Goal: Task Accomplishment & Management: Use online tool/utility

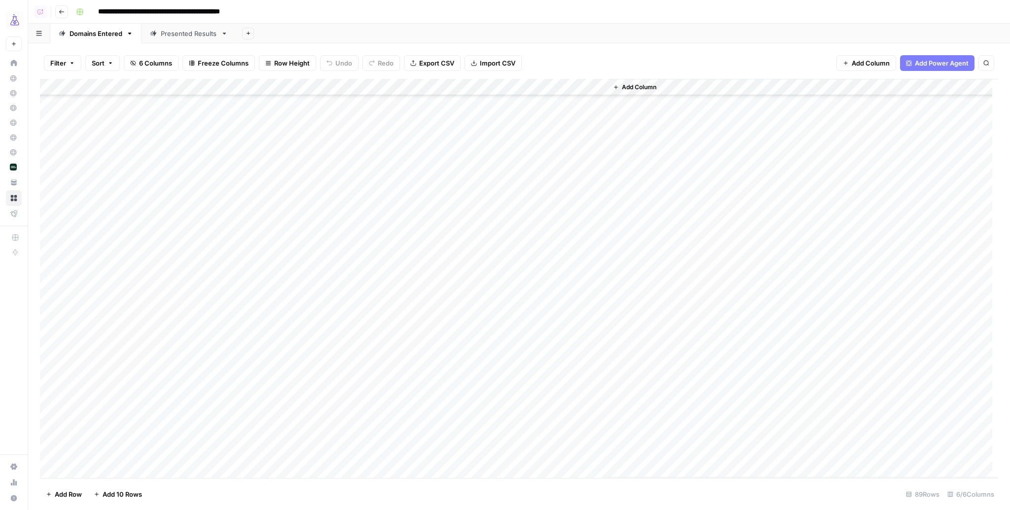
scroll to position [641, 0]
click at [182, 33] on div "Presented Results" at bounding box center [189, 34] width 56 height 10
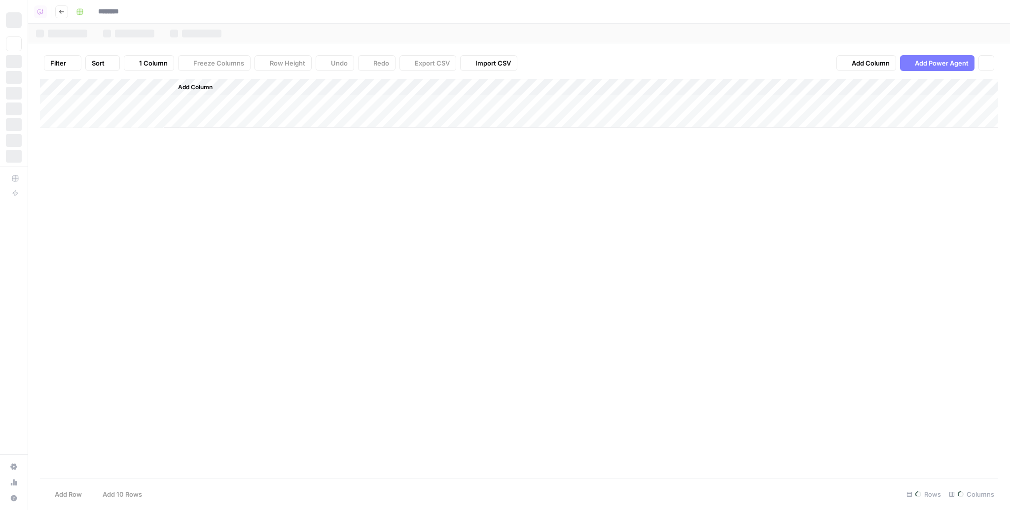
type input "**********"
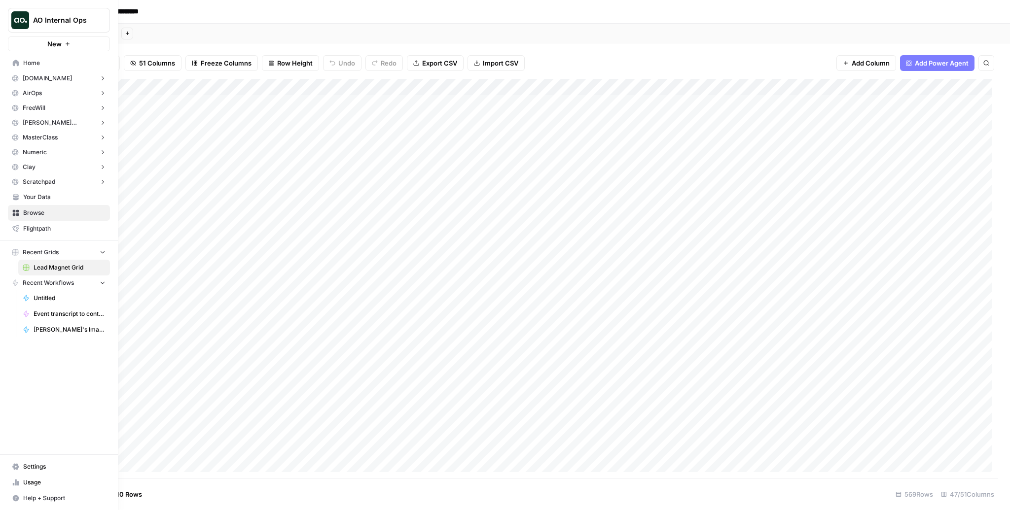
click at [25, 21] on img "Workspace: AO Internal Ops" at bounding box center [20, 20] width 18 height 18
type input "growth"
click button "AirOps Growth" at bounding box center [89, 74] width 158 height 16
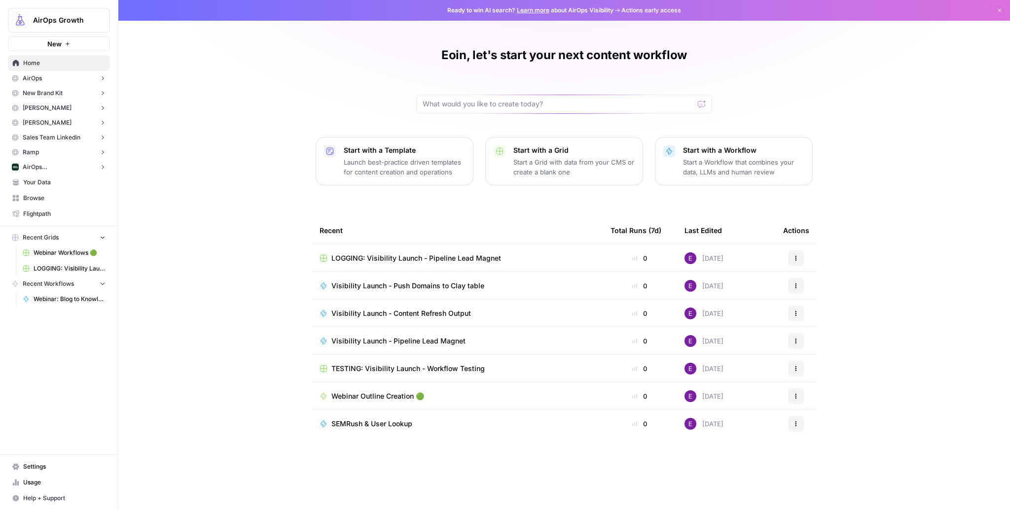
click at [42, 202] on span "Browse" at bounding box center [64, 198] width 82 height 9
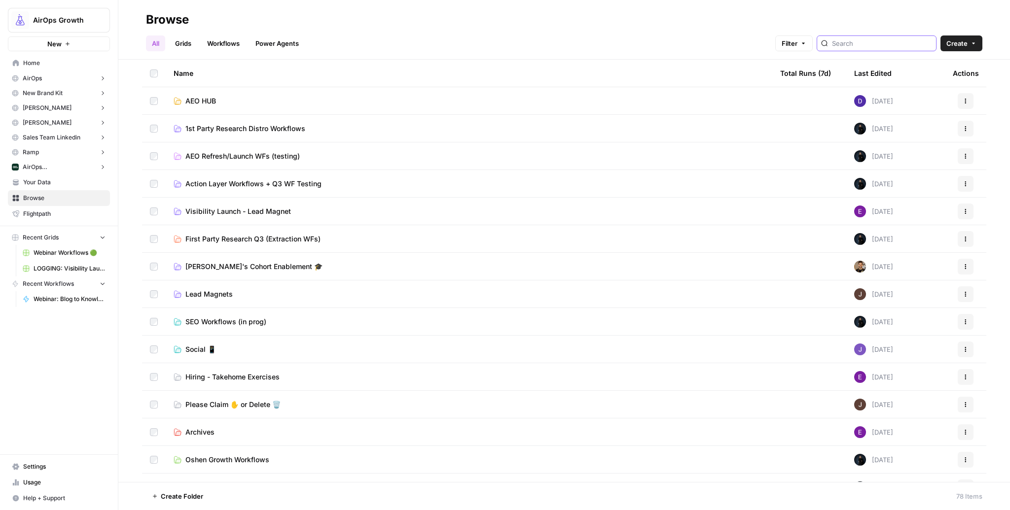
click at [880, 43] on input "search" at bounding box center [882, 43] width 100 height 10
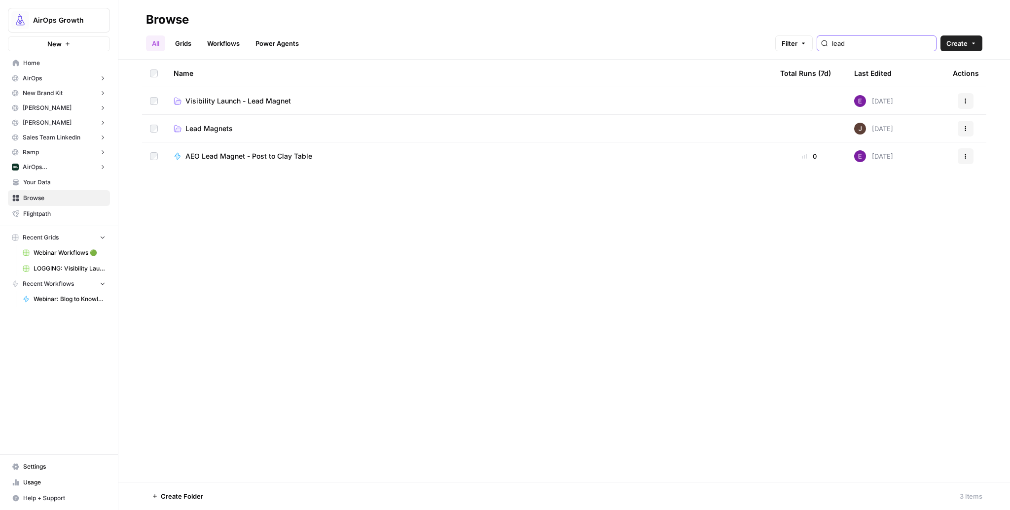
type input "lead"
click at [205, 129] on span "Lead Magnets" at bounding box center [208, 129] width 47 height 10
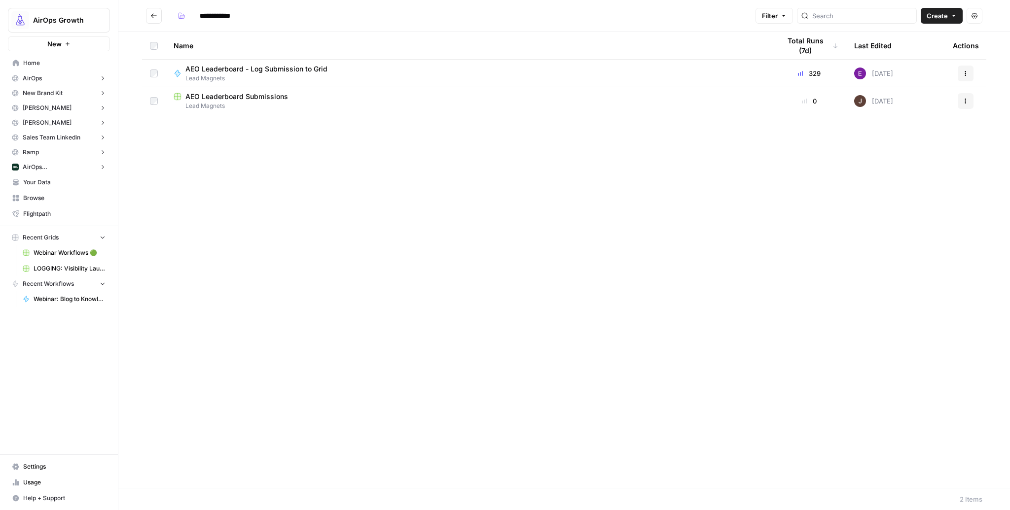
click at [260, 97] on span "AEO Leaderboard Submissions" at bounding box center [236, 97] width 103 height 10
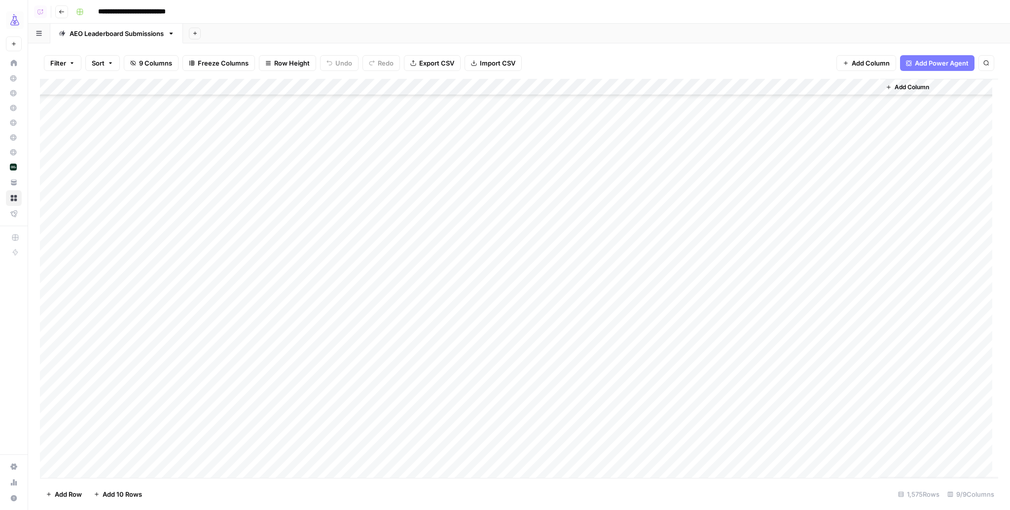
scroll to position [19349, 0]
click at [49, 203] on div "Add Column" at bounding box center [519, 278] width 958 height 399
click at [50, 452] on div "Add Column" at bounding box center [519, 278] width 958 height 399
click at [395, 84] on div "Add Column" at bounding box center [519, 278] width 958 height 399
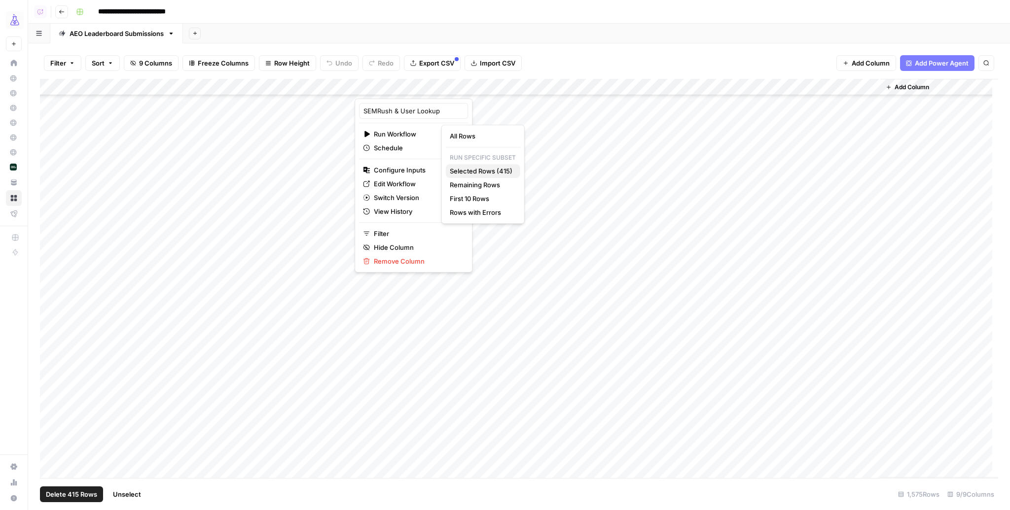
click at [490, 172] on span "Selected Rows (415)" at bounding box center [481, 171] width 63 height 10
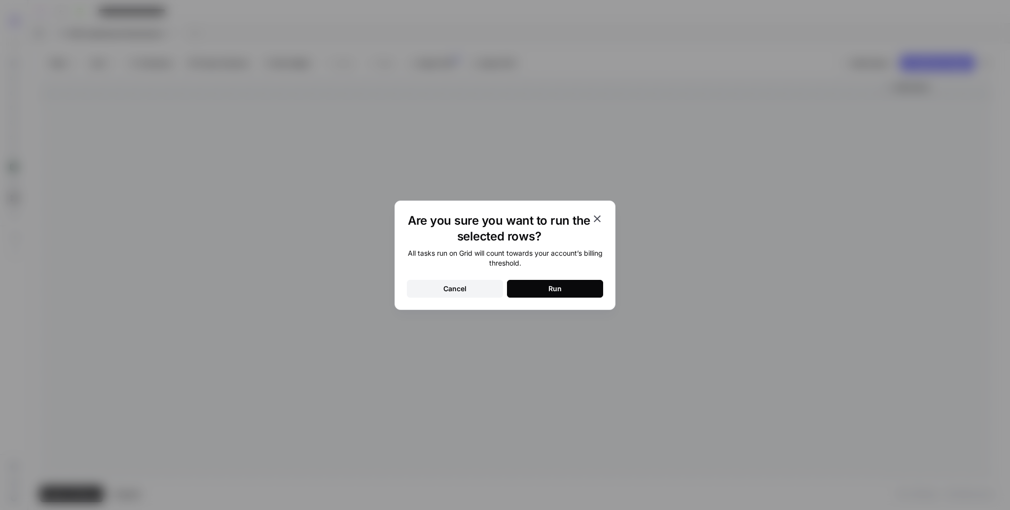
click at [544, 290] on button "Run" at bounding box center [555, 289] width 96 height 18
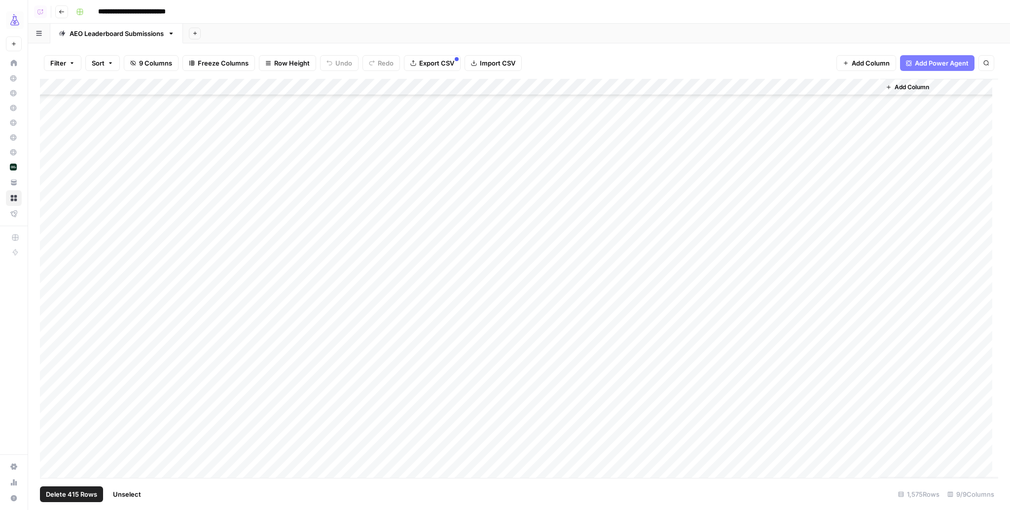
scroll to position [21611, 0]
click at [59, 63] on span "Filter" at bounding box center [58, 63] width 16 height 10
click at [96, 116] on input "text" at bounding box center [117, 115] width 108 height 10
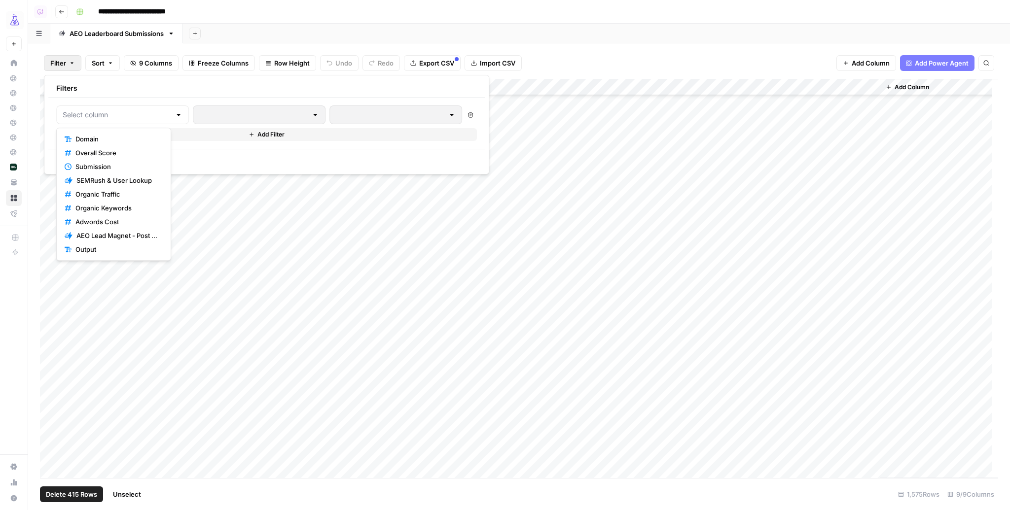
click at [97, 162] on span "Submission" at bounding box center [116, 167] width 83 height 10
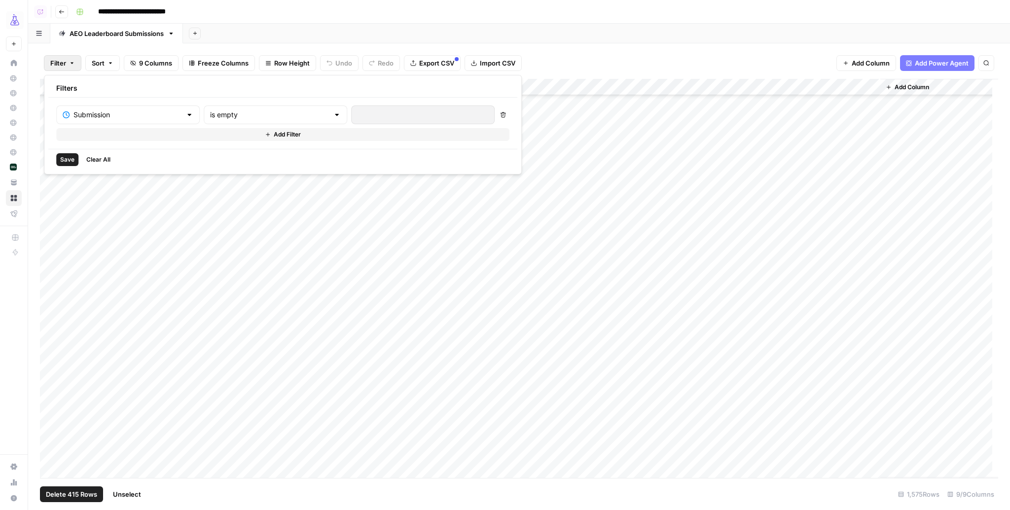
click at [254, 105] on div "Submission is empty Delete Add Filter" at bounding box center [282, 123] width 469 height 51
click at [253, 115] on input "text" at bounding box center [269, 115] width 119 height 10
click at [214, 170] on span "is newer than" at bounding box center [230, 167] width 94 height 10
type input "is newer than"
click at [351, 109] on div at bounding box center [408, 115] width 114 height 19
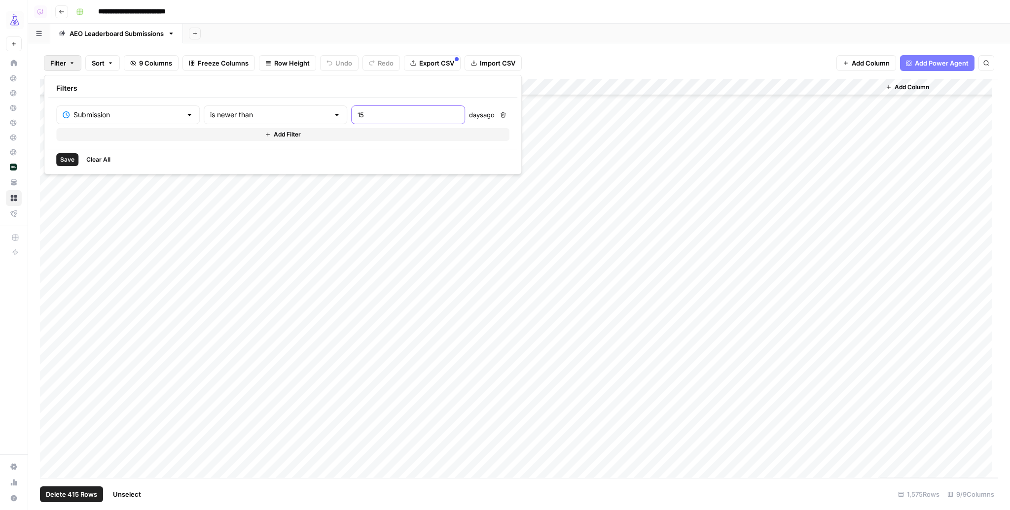
type input "15"
click at [66, 160] on span "Save" at bounding box center [67, 159] width 14 height 9
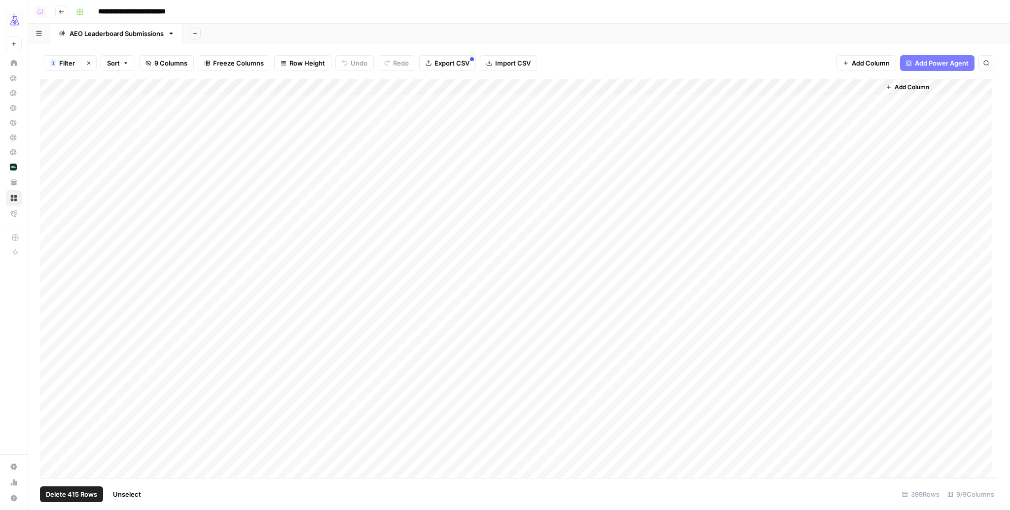
click at [62, 64] on span "Filter" at bounding box center [67, 63] width 16 height 10
click at [372, 115] on input "15" at bounding box center [407, 115] width 101 height 10
type input "16"
click at [68, 159] on span "Save" at bounding box center [67, 159] width 14 height 9
click at [75, 61] on button "1 Filter" at bounding box center [62, 63] width 37 height 16
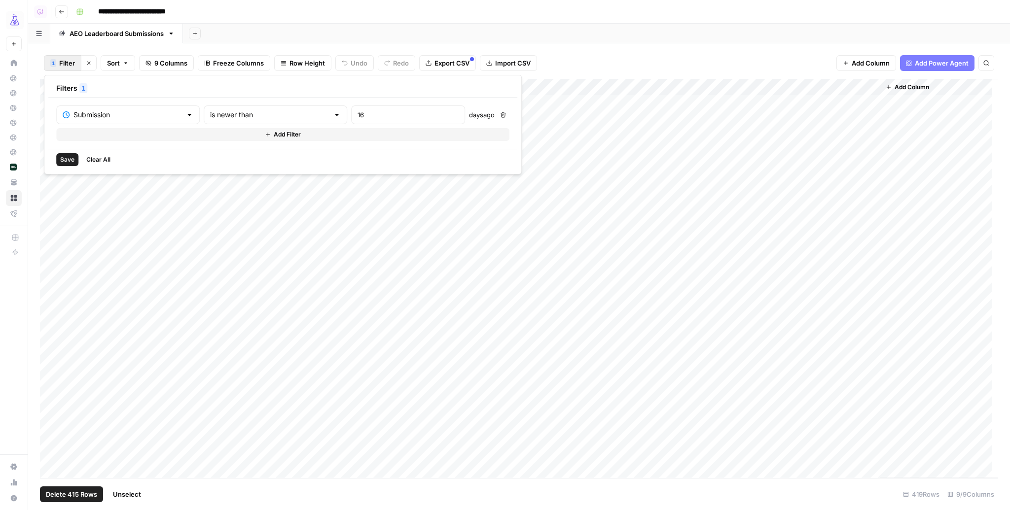
click at [90, 133] on button "Add Filter" at bounding box center [282, 134] width 453 height 13
click at [91, 135] on input "text" at bounding box center [122, 138] width 119 height 10
type input "organic"
click at [102, 157] on span "Organic Traffic" at bounding box center [118, 162] width 86 height 10
click at [218, 138] on input "text" at bounding box center [269, 138] width 119 height 10
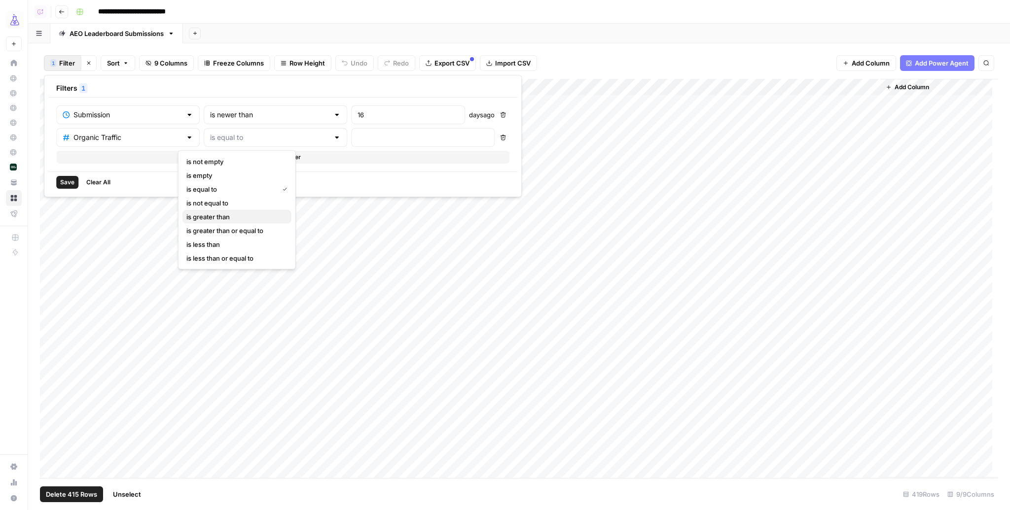
click at [224, 215] on span "is greater than" at bounding box center [234, 217] width 97 height 10
type input "is greater than"
click at [357, 141] on input "number" at bounding box center [422, 138] width 131 height 10
type input "10000"
click at [70, 181] on span "Save" at bounding box center [67, 182] width 14 height 9
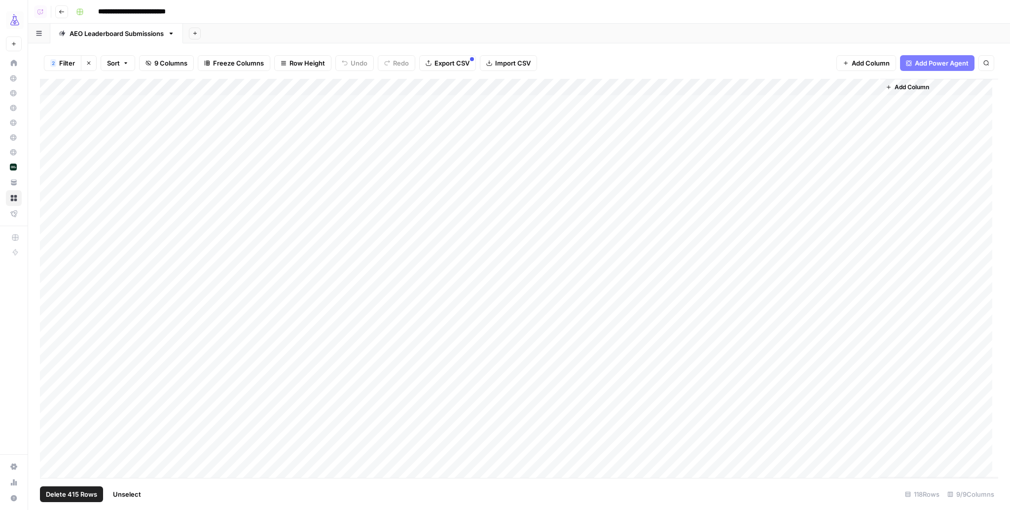
click at [782, 87] on div "Add Column" at bounding box center [519, 278] width 958 height 399
click at [49, 104] on div "Add Column" at bounding box center [519, 278] width 958 height 399
click at [50, 101] on div "Add Column" at bounding box center [519, 278] width 958 height 399
click at [117, 497] on span "Unselect" at bounding box center [127, 495] width 28 height 10
click at [719, 88] on div "Add Column" at bounding box center [519, 278] width 958 height 399
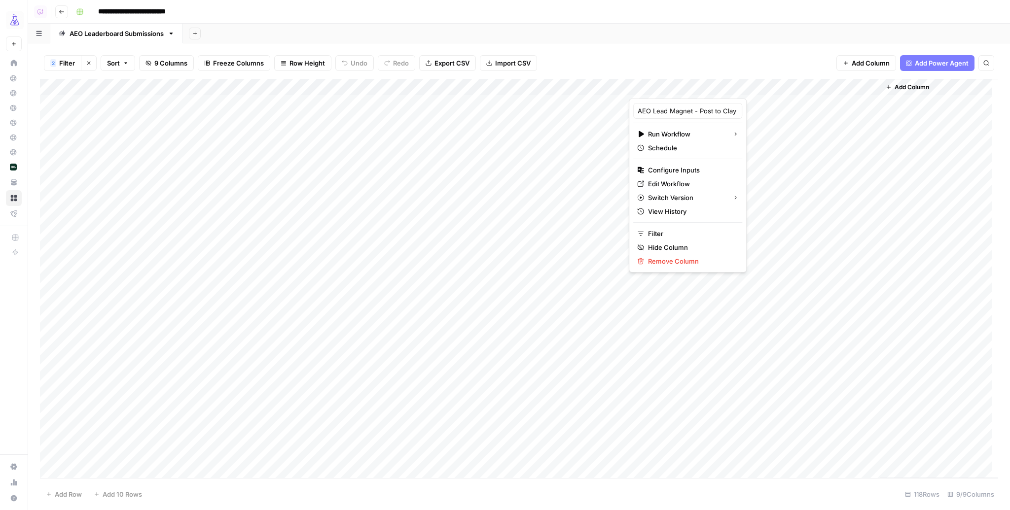
click at [51, 105] on div "Add Column" at bounding box center [519, 278] width 958 height 399
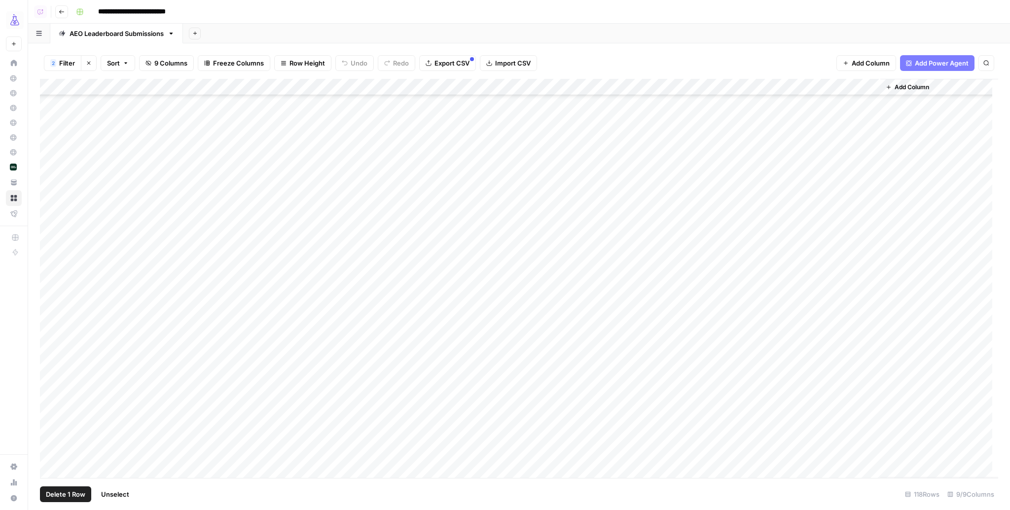
scroll to position [1594, 0]
click at [52, 470] on div "Add Column" at bounding box center [519, 278] width 958 height 399
click at [761, 86] on div "Add Column" at bounding box center [519, 278] width 958 height 399
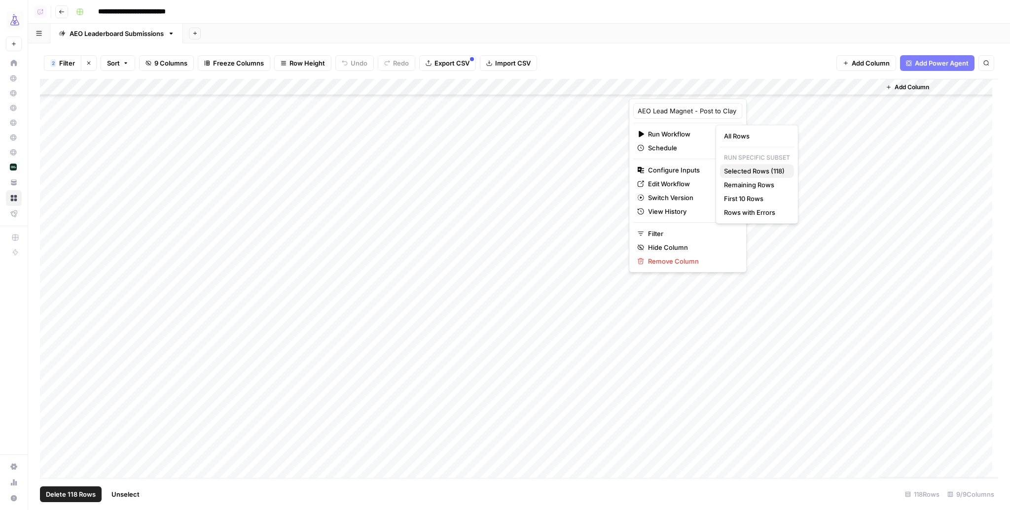
click at [741, 172] on span "Selected Rows (118)" at bounding box center [755, 171] width 62 height 10
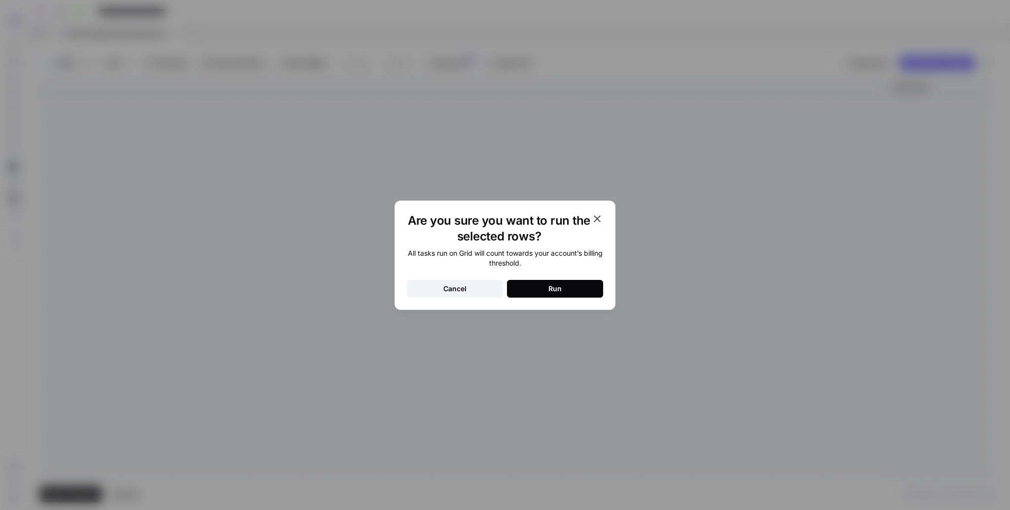
click at [475, 290] on button "Cancel" at bounding box center [455, 289] width 96 height 18
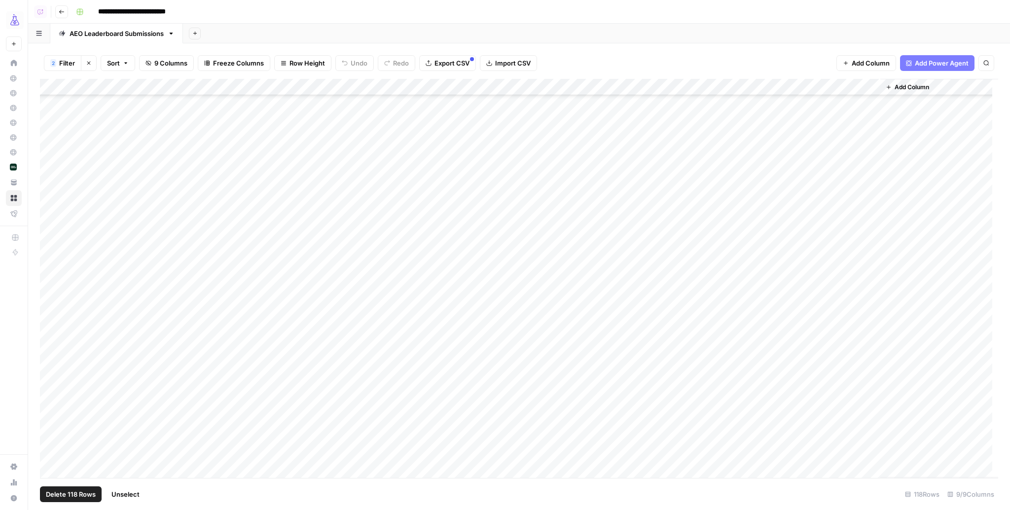
click at [763, 88] on div "Add Column" at bounding box center [519, 278] width 958 height 399
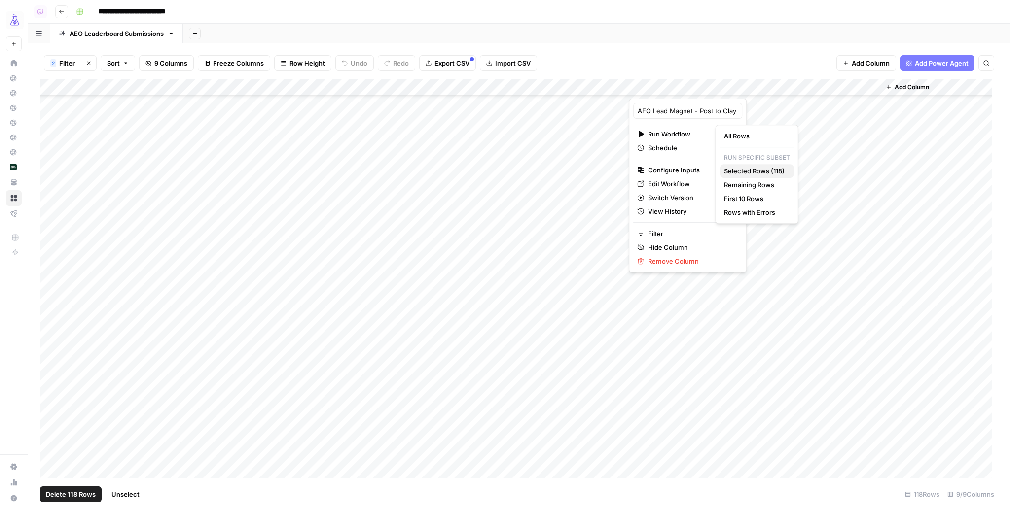
click at [760, 168] on span "Selected Rows (118)" at bounding box center [755, 171] width 62 height 10
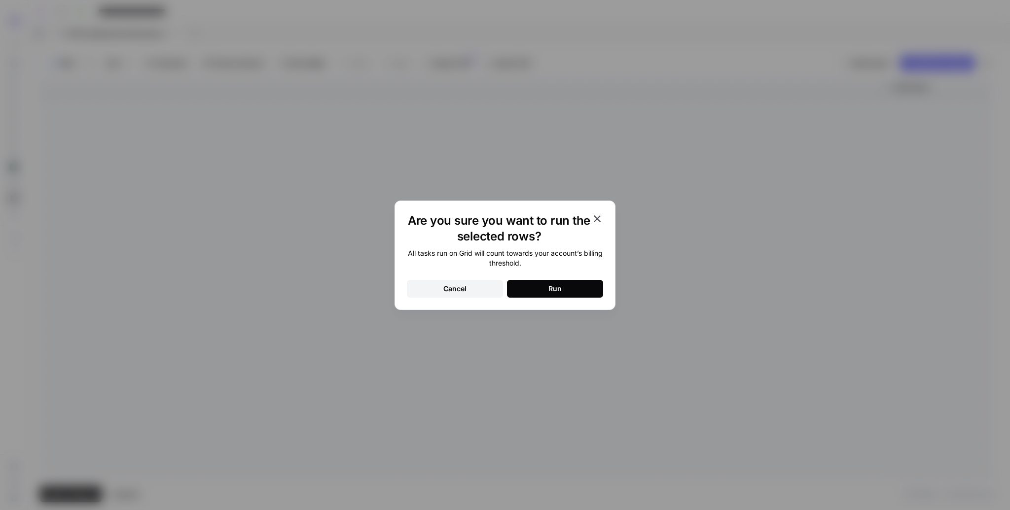
click at [522, 290] on button "Run" at bounding box center [555, 289] width 96 height 18
